Goal: Task Accomplishment & Management: Manage account settings

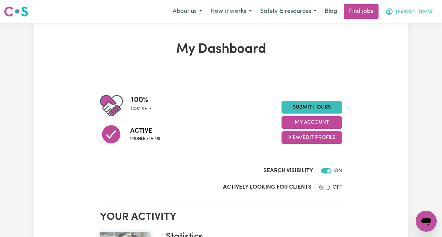
click at [428, 11] on span "[PERSON_NAME]" at bounding box center [415, 11] width 38 height 7
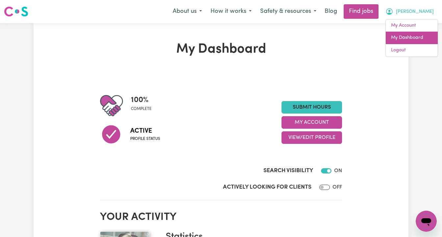
click at [414, 34] on link "My Dashboard" at bounding box center [412, 38] width 52 height 13
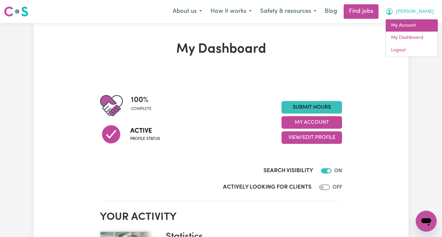
click at [412, 25] on link "My Account" at bounding box center [412, 25] width 52 height 13
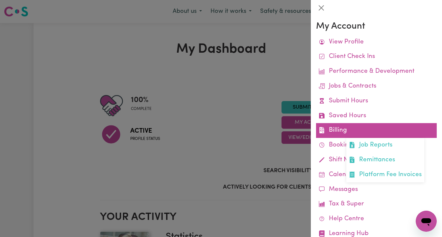
click at [343, 137] on link "Billing Job Reports Remittances Platform Fee Invoices" at bounding box center [376, 130] width 121 height 15
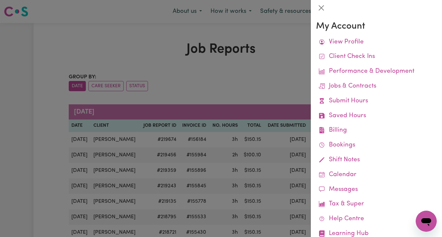
click at [174, 96] on div at bounding box center [221, 118] width 442 height 237
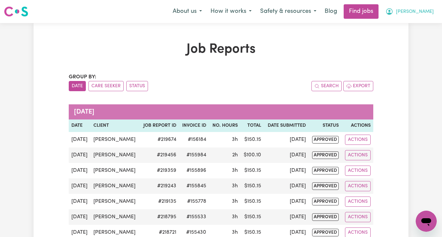
click at [429, 12] on span "[PERSON_NAME]" at bounding box center [415, 11] width 38 height 7
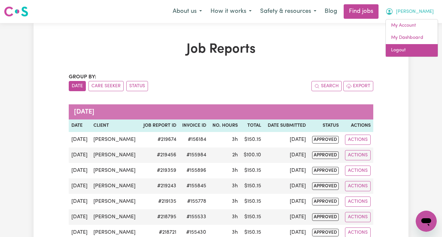
click at [411, 47] on link "Logout" at bounding box center [412, 50] width 52 height 13
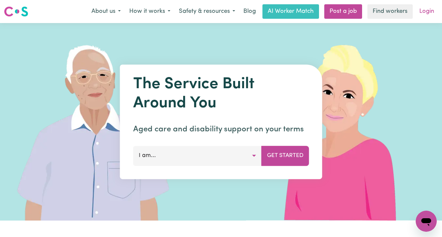
click at [429, 11] on link "Login" at bounding box center [427, 11] width 23 height 14
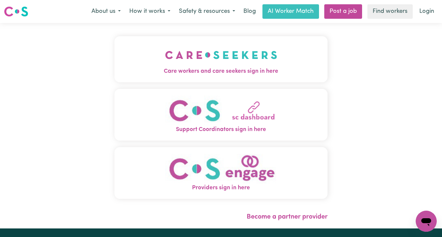
click at [248, 57] on img "Care workers and care seekers sign in here" at bounding box center [221, 55] width 112 height 24
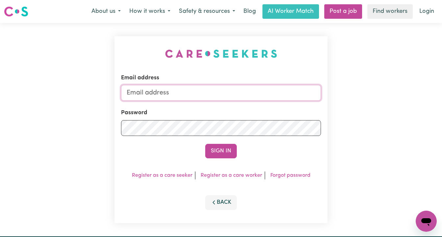
click at [252, 87] on input "Email address" at bounding box center [221, 93] width 200 height 16
type input "superuser~[EMAIL_ADDRESS][DOMAIN_NAME]"
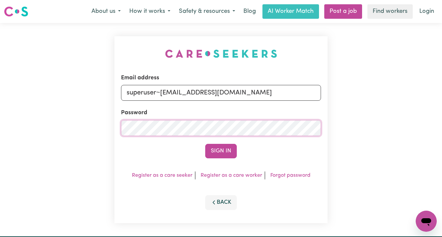
click at [205, 144] on button "Sign In" at bounding box center [221, 151] width 32 height 14
